Goal: Task Accomplishment & Management: Use online tool/utility

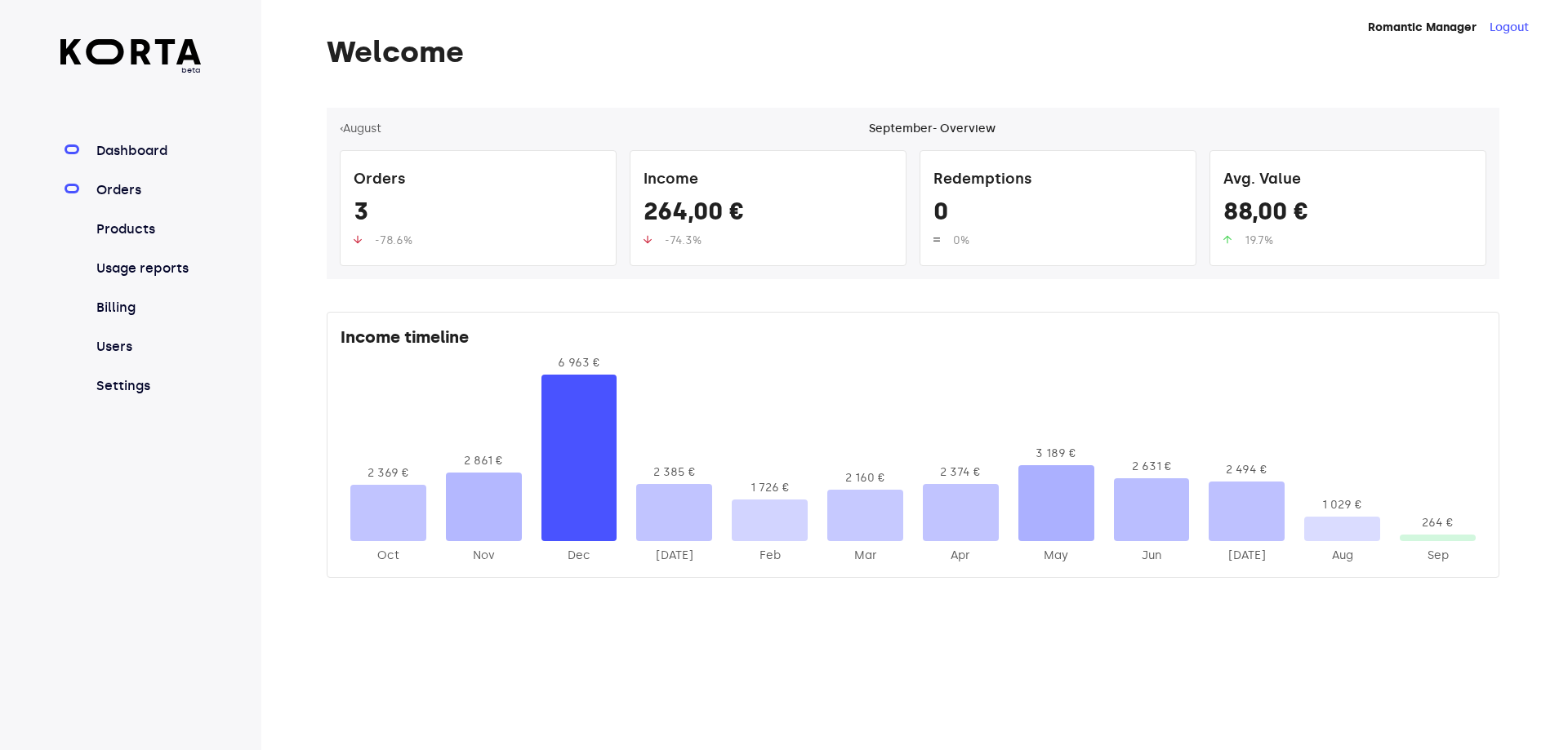
click at [111, 189] on link "Orders" at bounding box center [147, 190] width 109 height 19
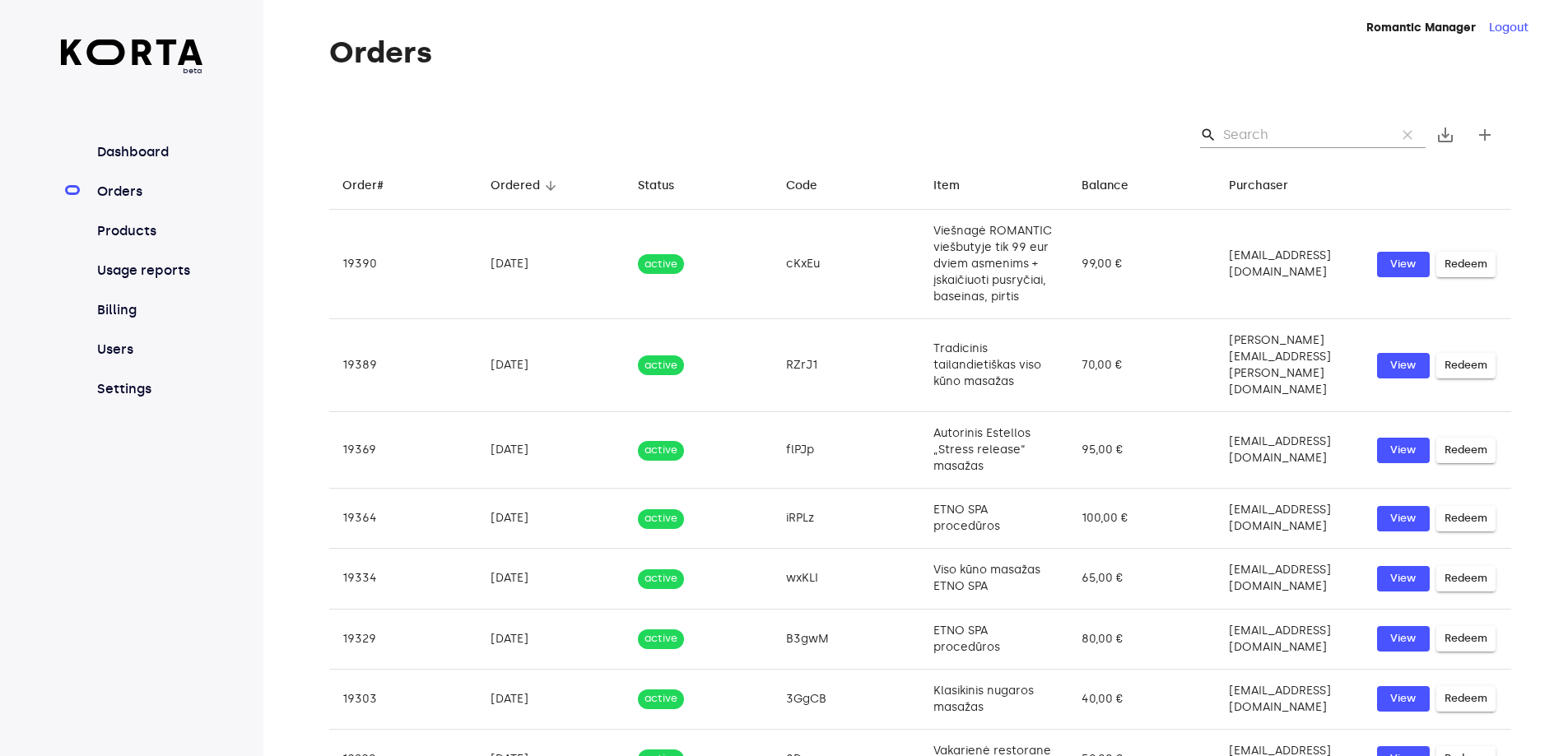
click at [1239, 133] on input "Search" at bounding box center [1304, 135] width 160 height 26
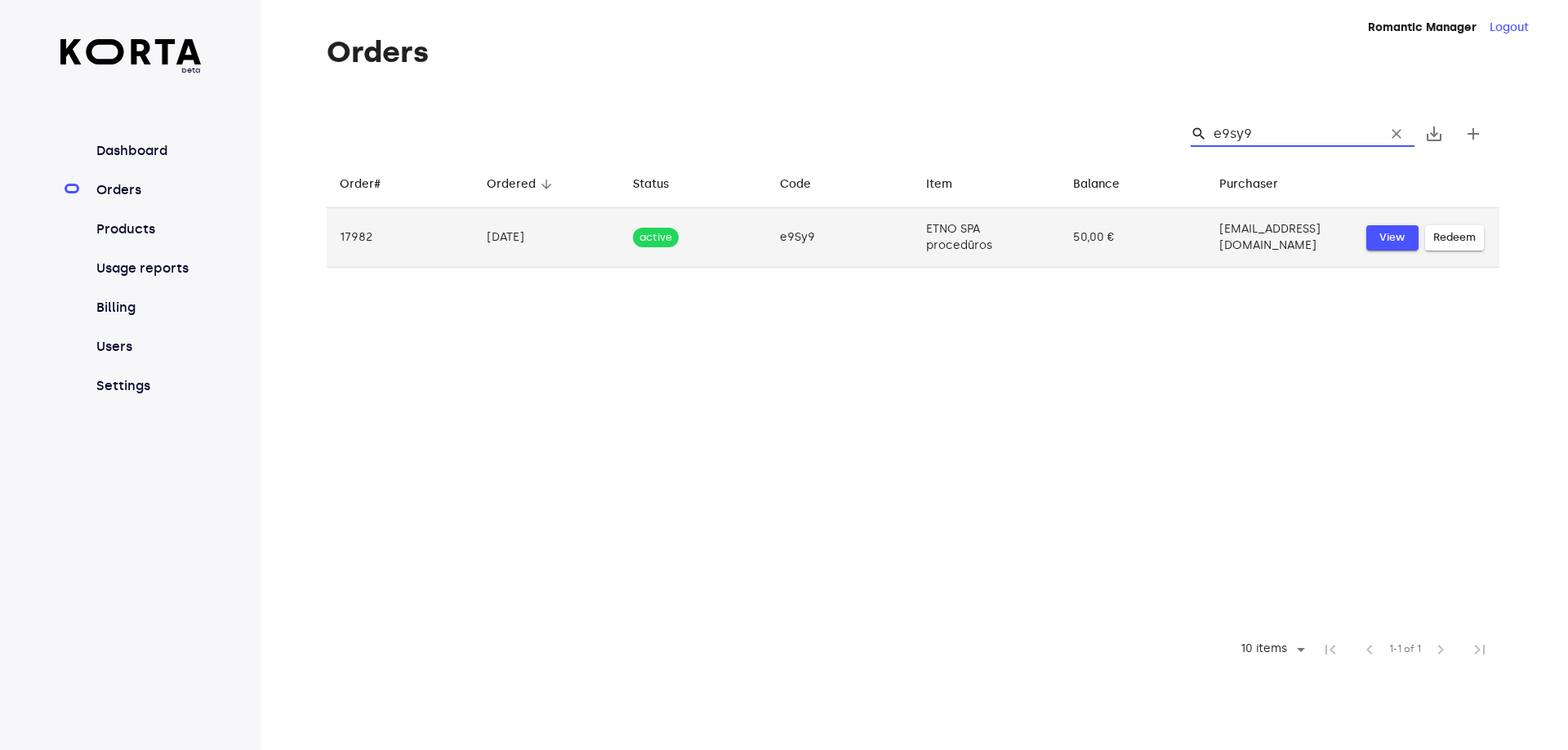
type input "e9sy9"
click at [1379, 237] on span "View" at bounding box center [1392, 238] width 36 height 18
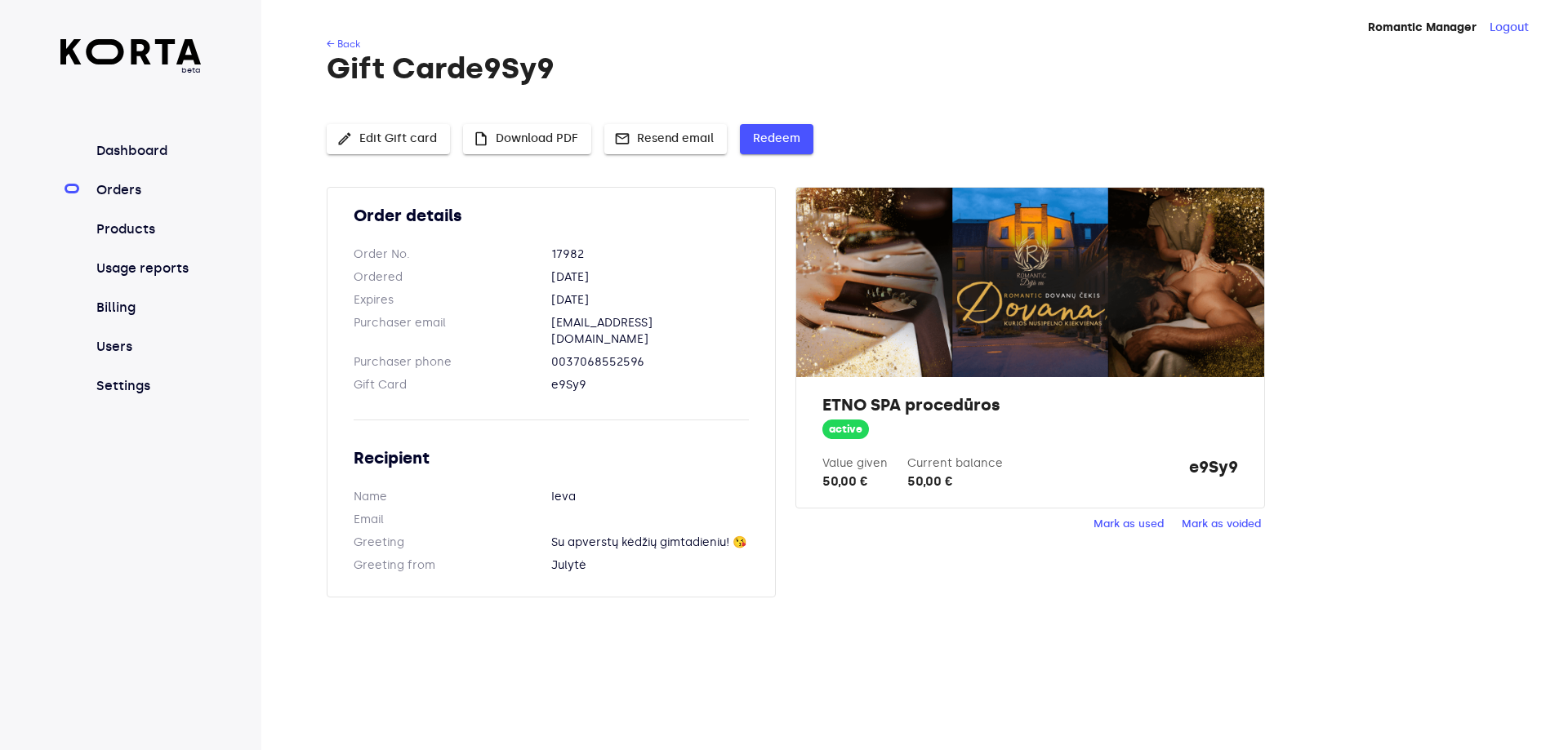
click at [776, 132] on span "Redeem" at bounding box center [776, 139] width 48 height 20
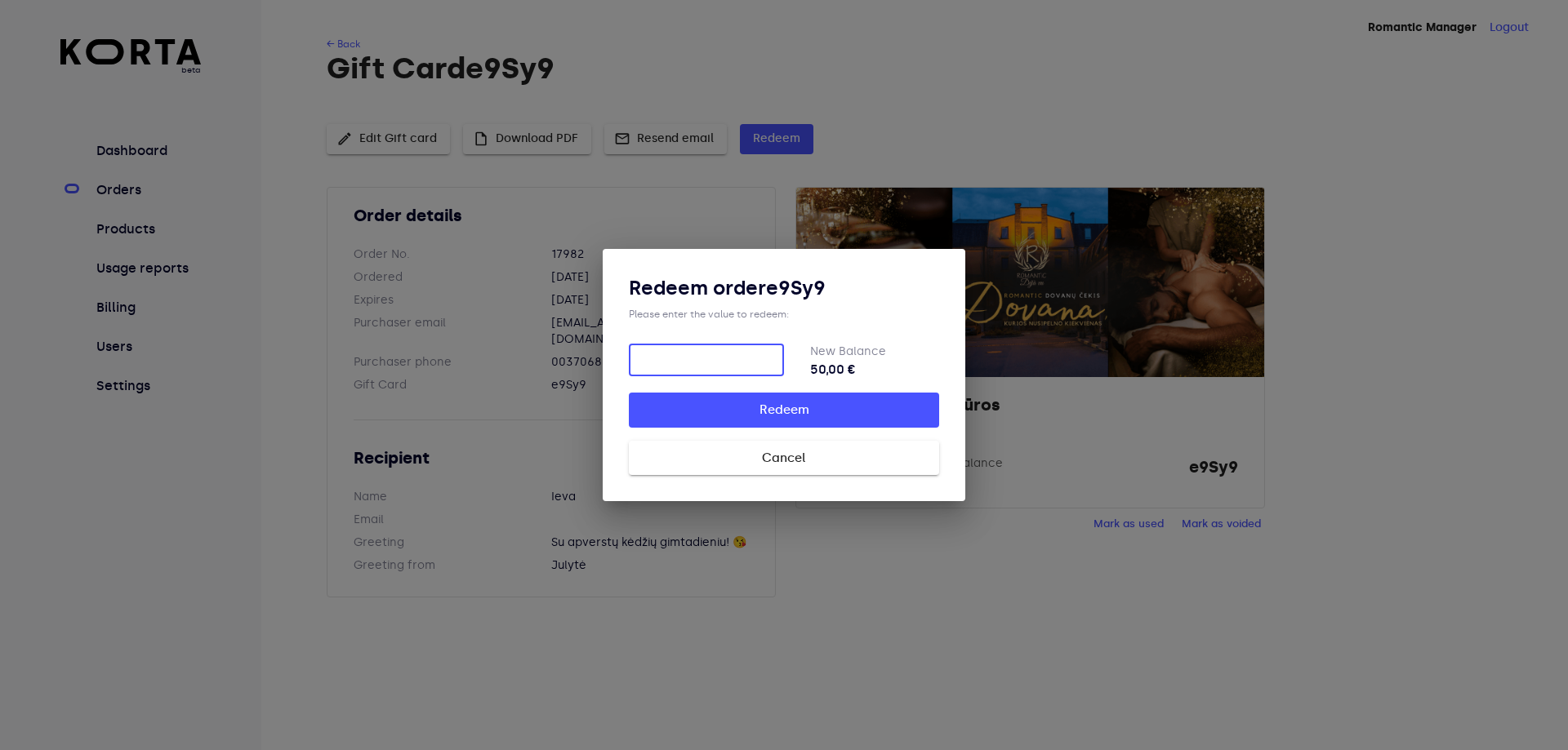
click at [716, 352] on input "number" at bounding box center [707, 360] width 155 height 33
type input "40"
click at [805, 407] on span "Redeem" at bounding box center [784, 409] width 258 height 21
